Goal: Information Seeking & Learning: Check status

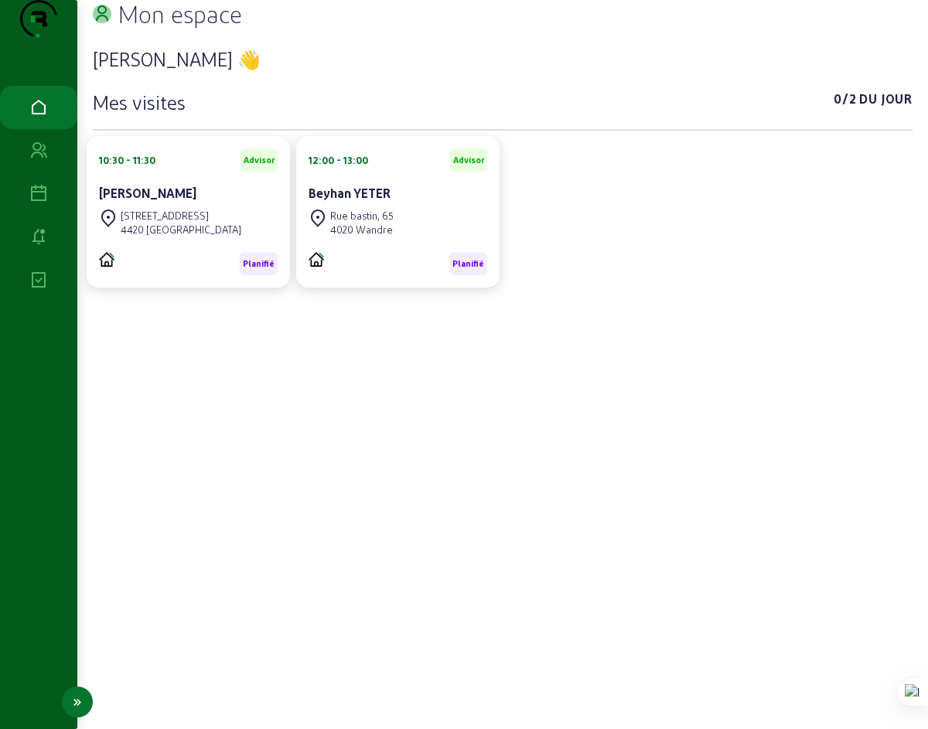
click at [39, 203] on icon at bounding box center [38, 194] width 19 height 19
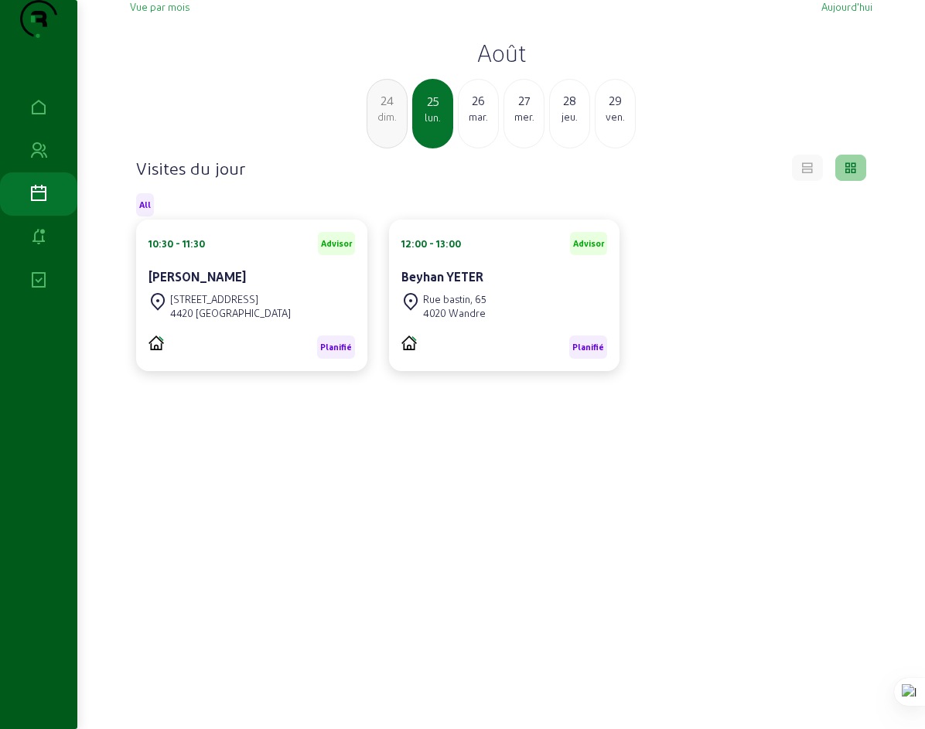
click at [480, 124] on div "mar." at bounding box center [478, 117] width 39 height 14
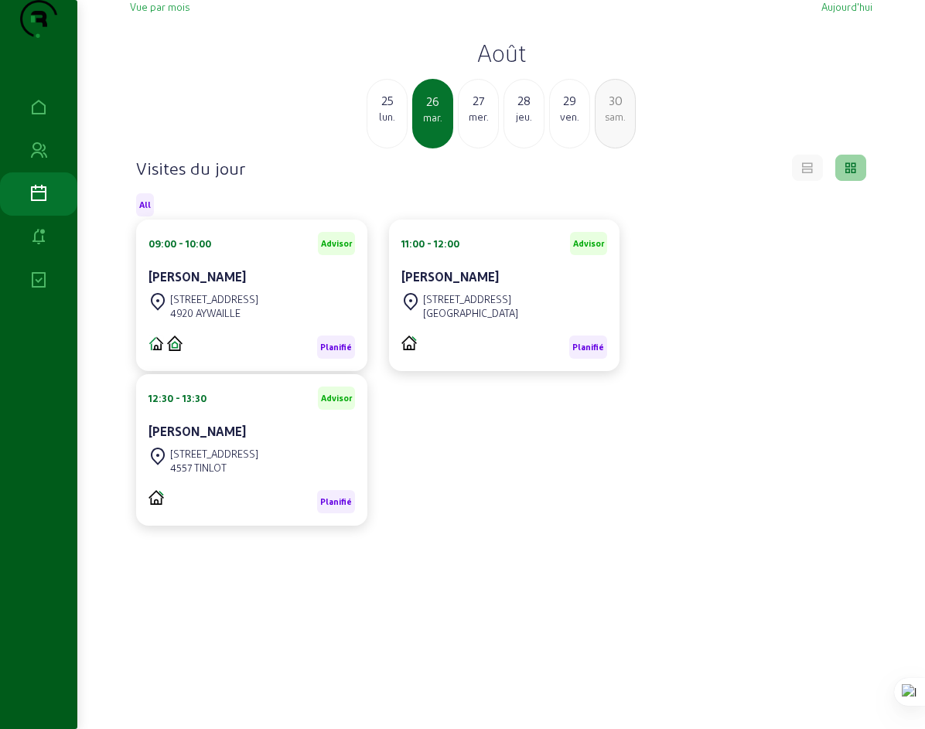
click at [196, 306] on div "16 Rue du Promontoire" at bounding box center [214, 299] width 88 height 14
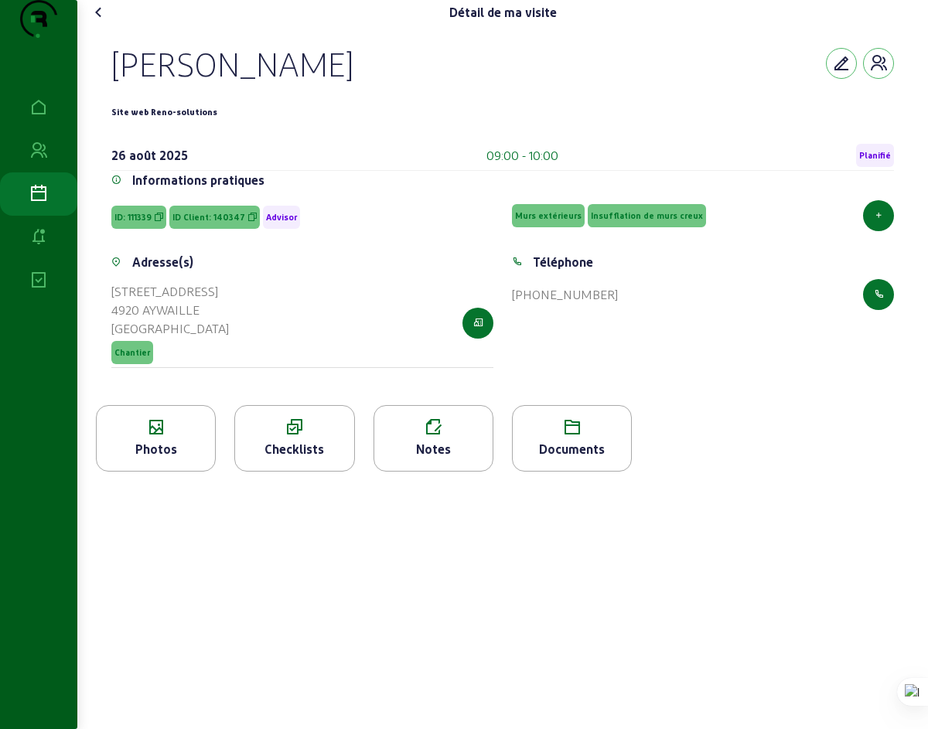
click at [103, 22] on icon at bounding box center [99, 12] width 19 height 19
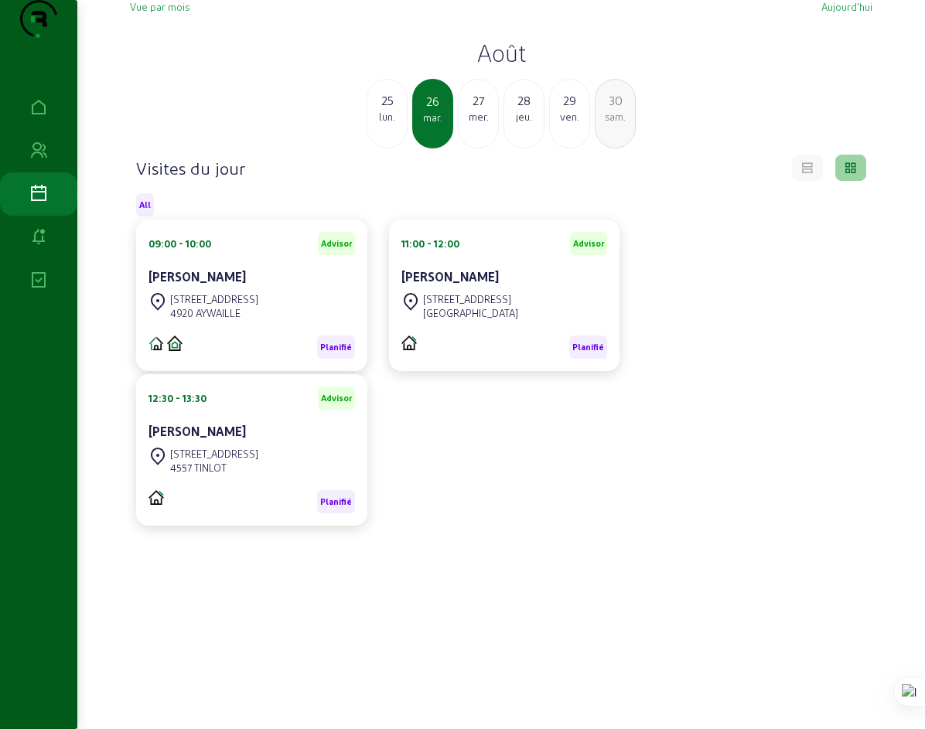
click at [491, 284] on cam-card-title "FRANCIS MARTINY-FRYNS" at bounding box center [449, 276] width 97 height 15
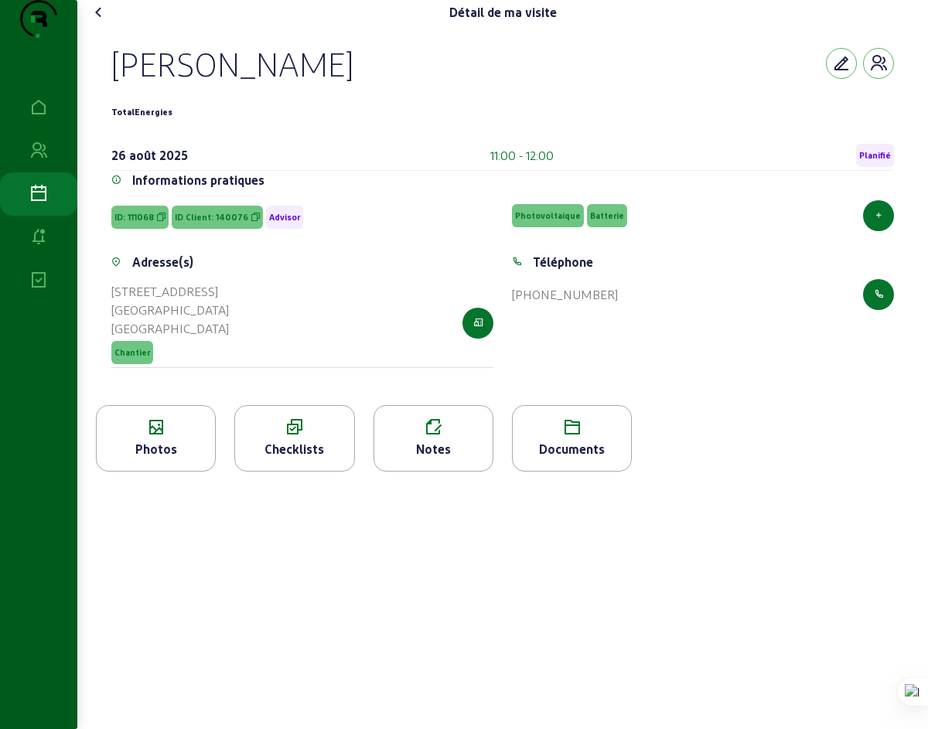
click at [105, 22] on icon at bounding box center [99, 12] width 19 height 19
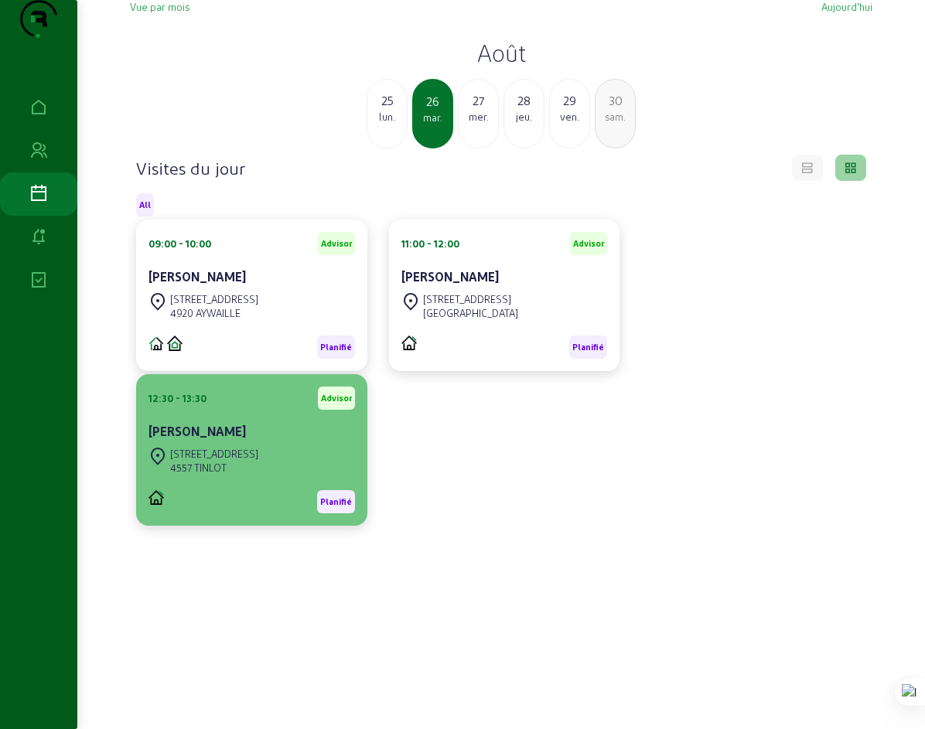
click at [174, 439] on cam-card-title "Julien DE SMIDT" at bounding box center [197, 431] width 97 height 15
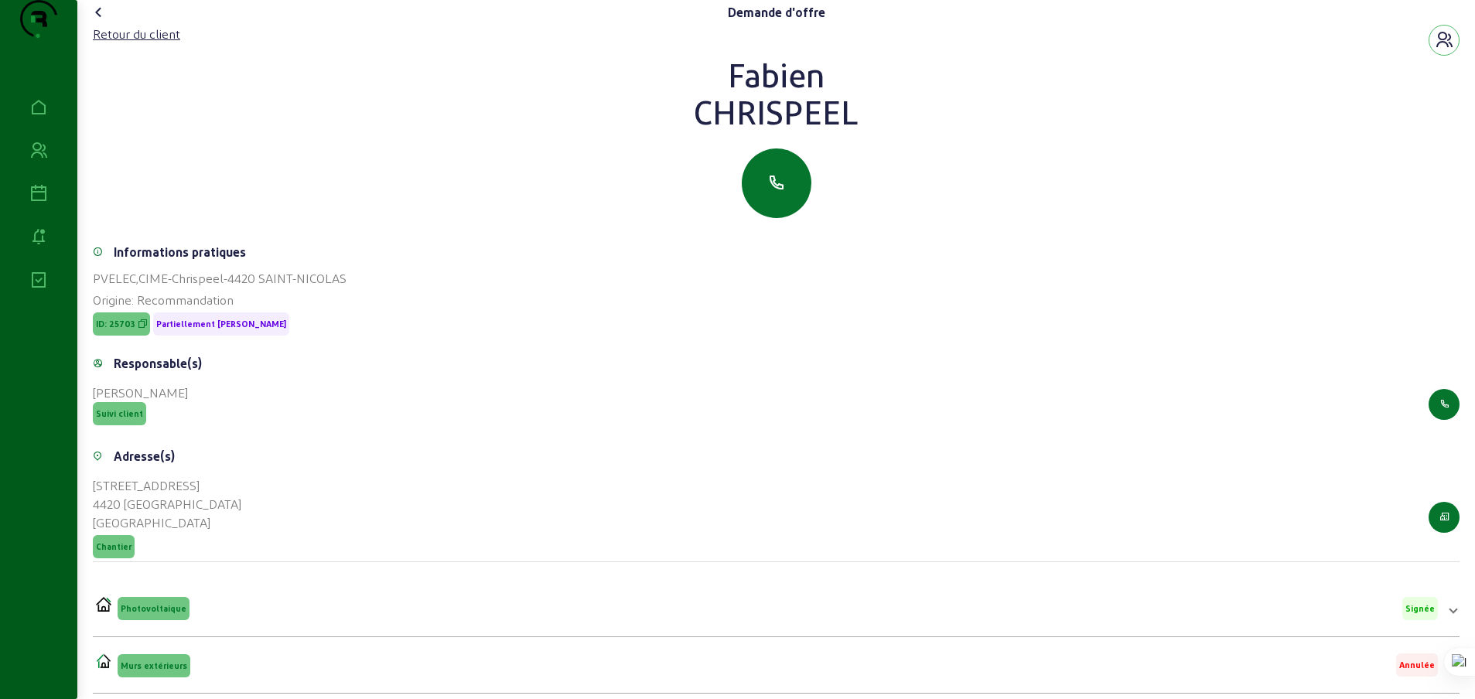
click at [105, 22] on icon at bounding box center [99, 12] width 19 height 19
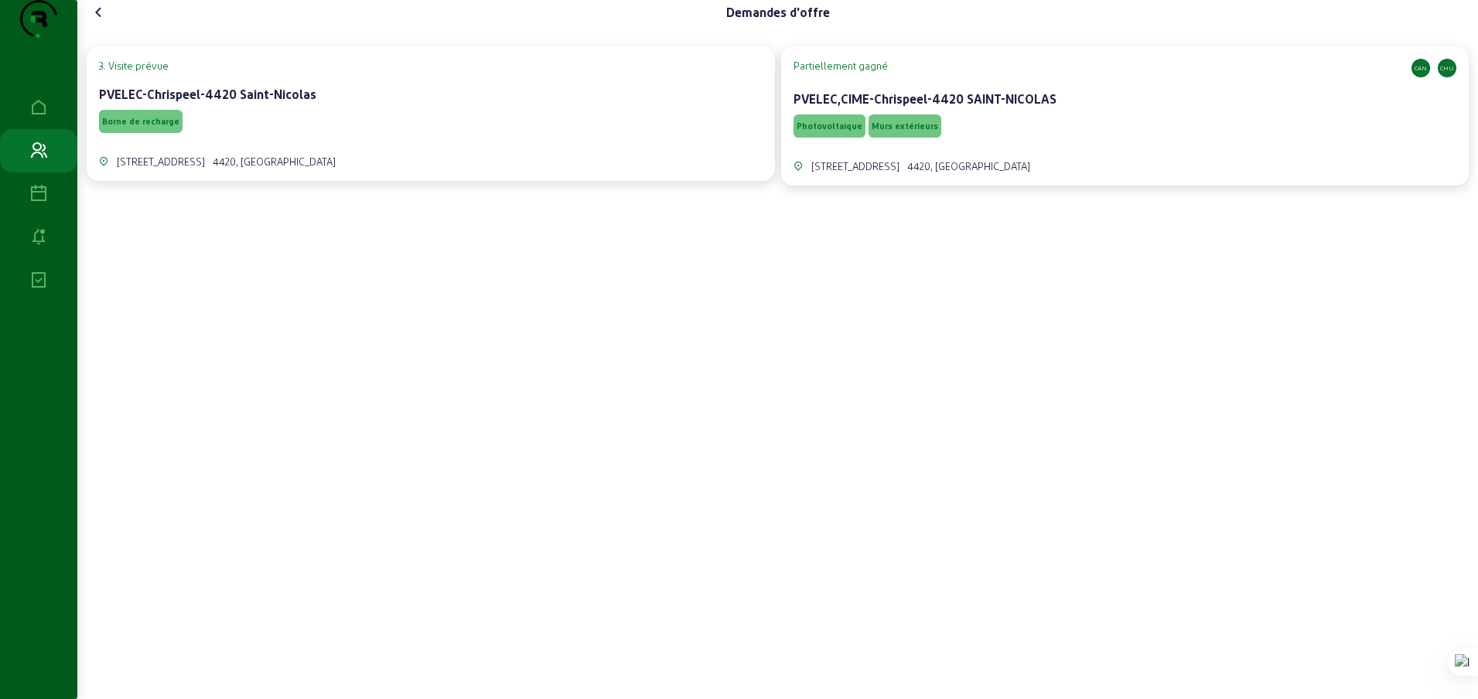
click at [107, 22] on icon at bounding box center [99, 12] width 19 height 19
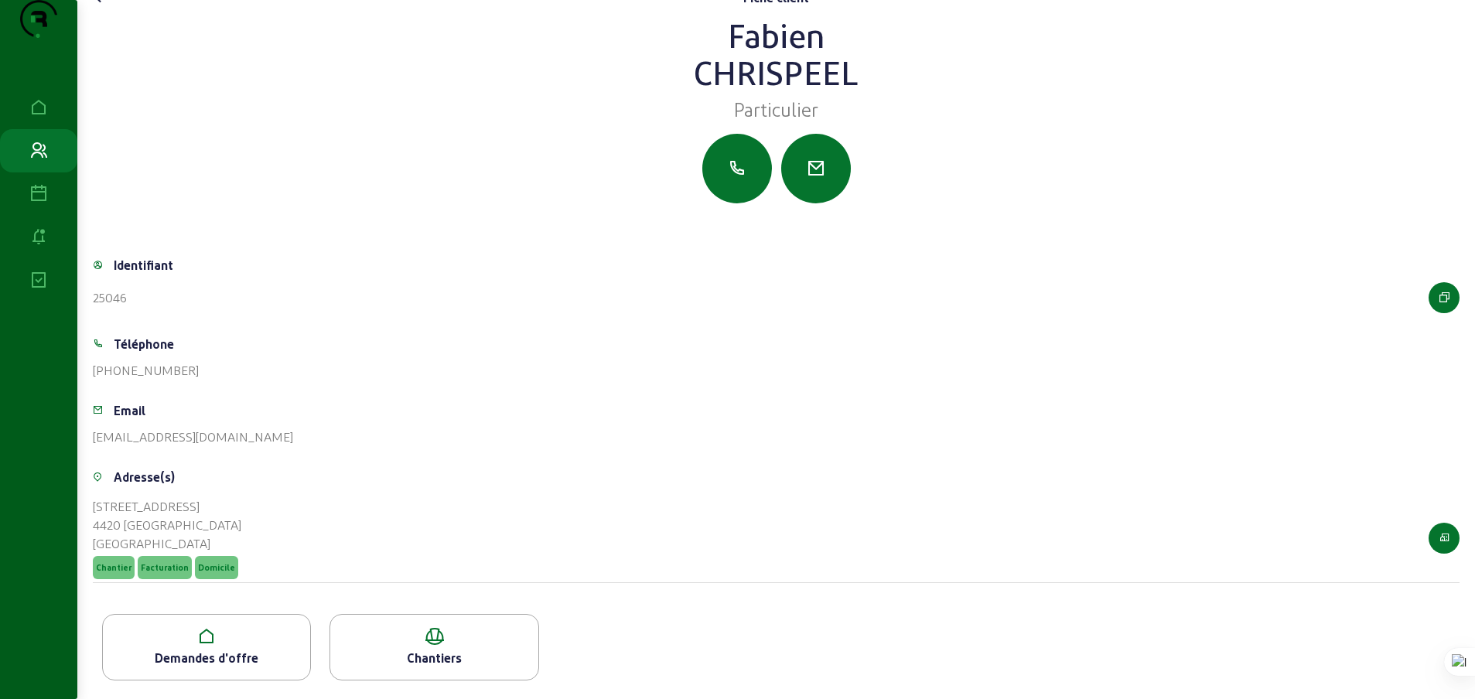
scroll to position [43, 0]
